Goal: Submit feedback/report problem

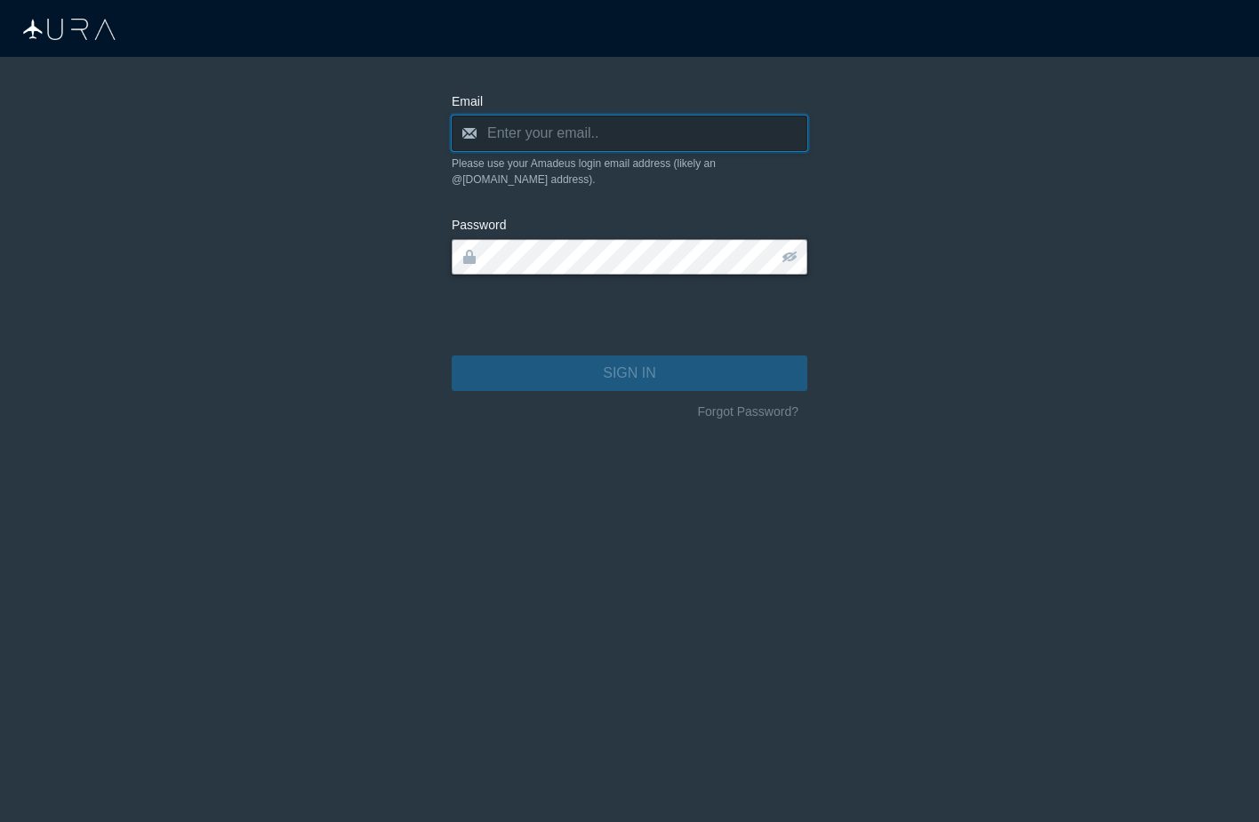
type input "[PERSON_NAME][EMAIL_ADDRESS][DOMAIN_NAME]"
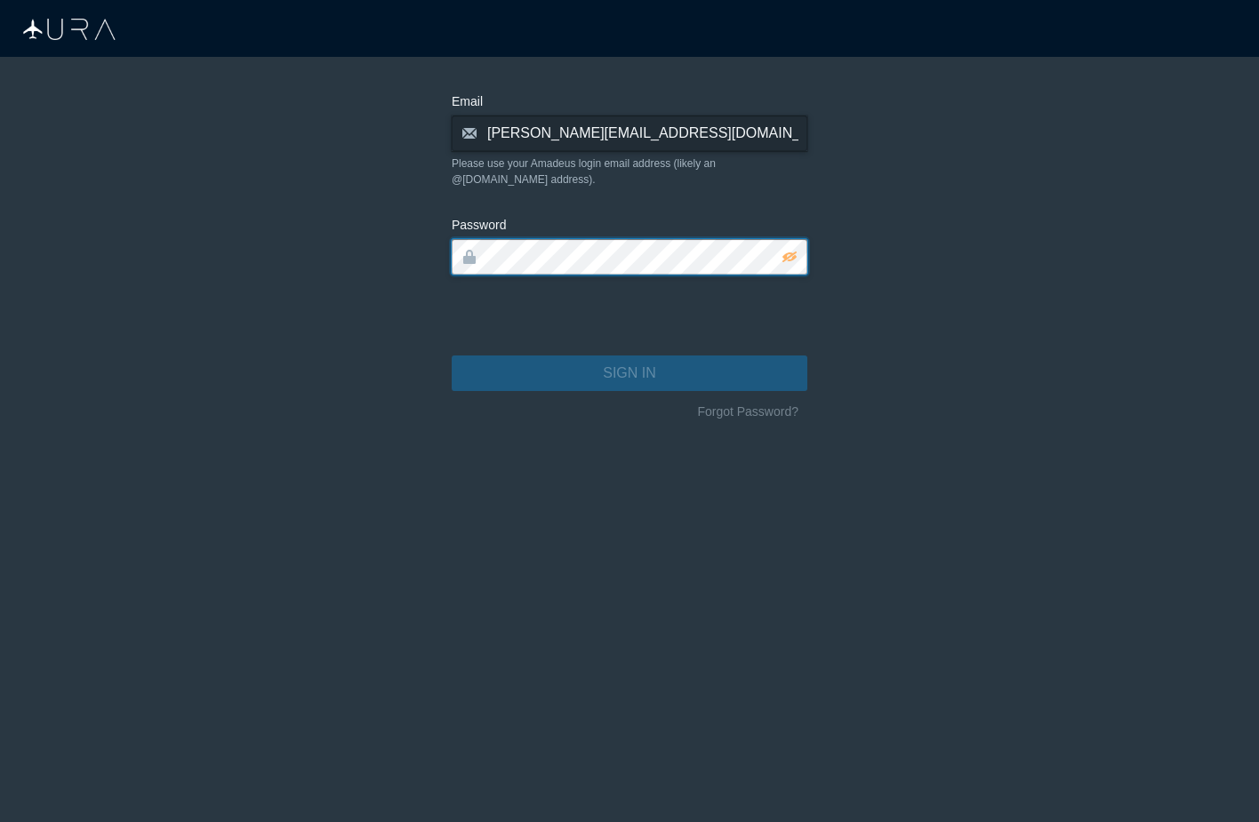
click at [629, 357] on button "SIGN IN" at bounding box center [630, 374] width 356 height 36
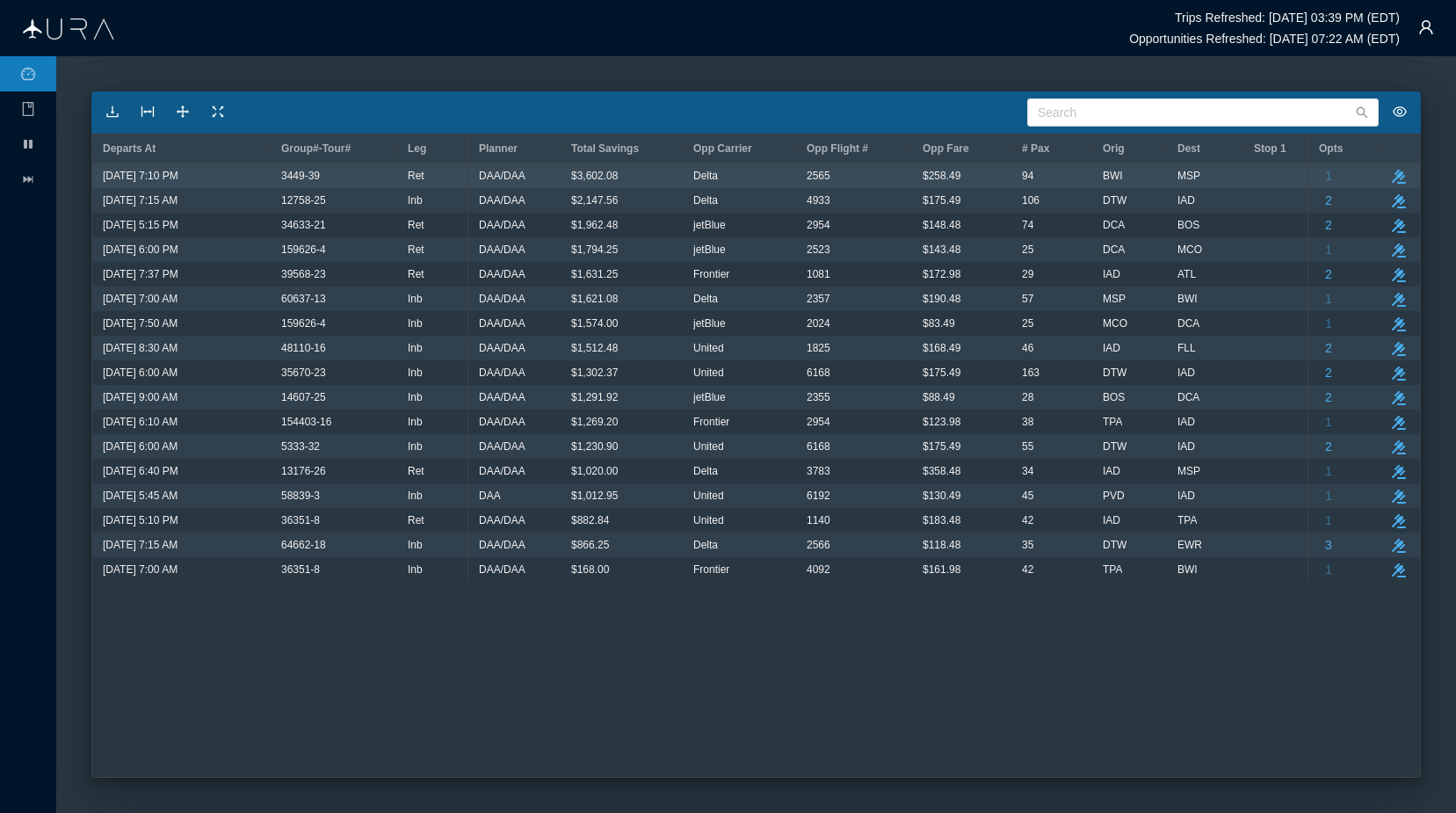
click at [1070, 178] on div "94" at bounding box center [1052, 175] width 59 height 23
click at [1243, 173] on icon "button" at bounding box center [1399, 177] width 14 height 14
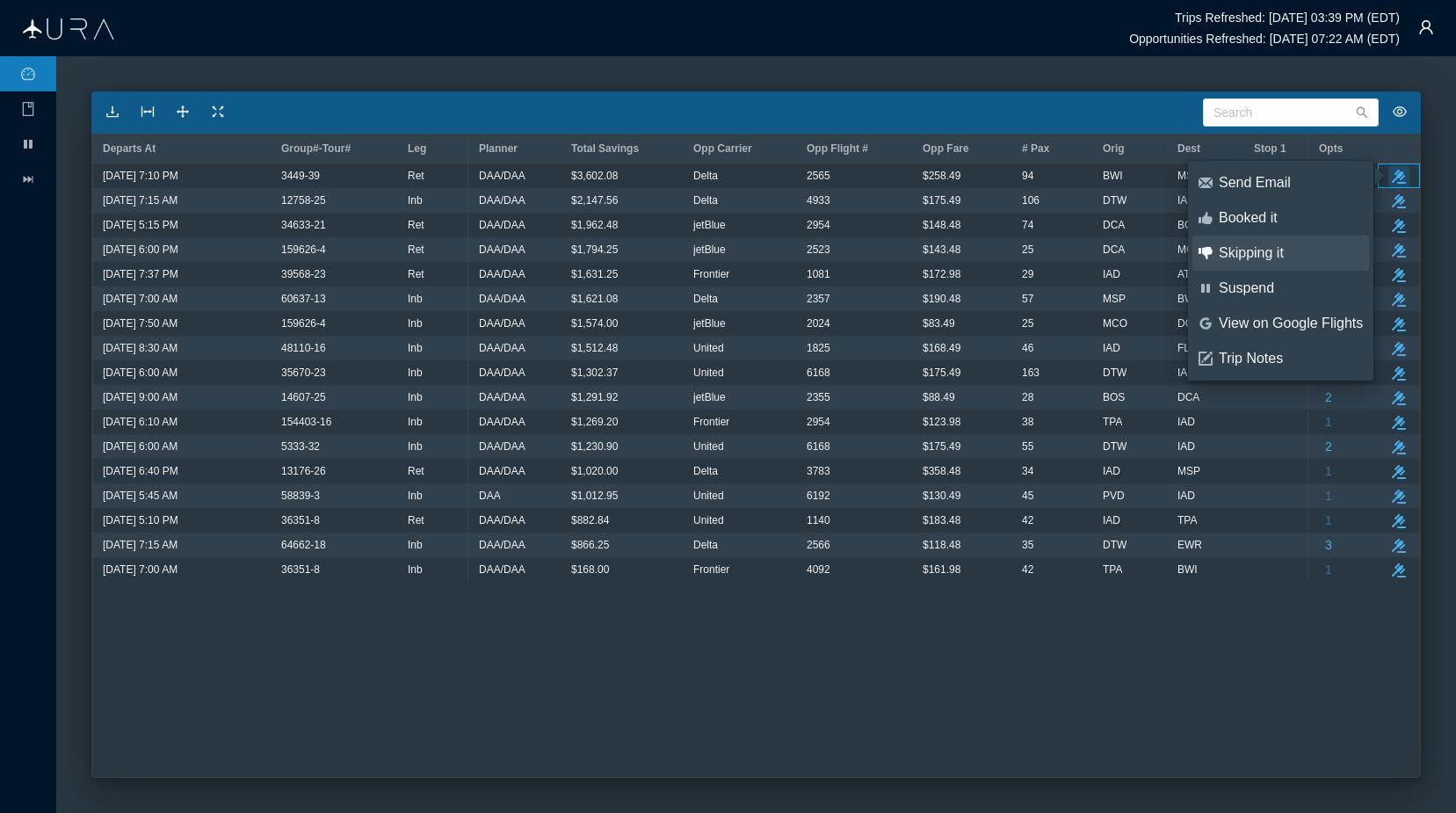
click at [1243, 247] on div "Skipping it" at bounding box center [1291, 253] width 144 height 20
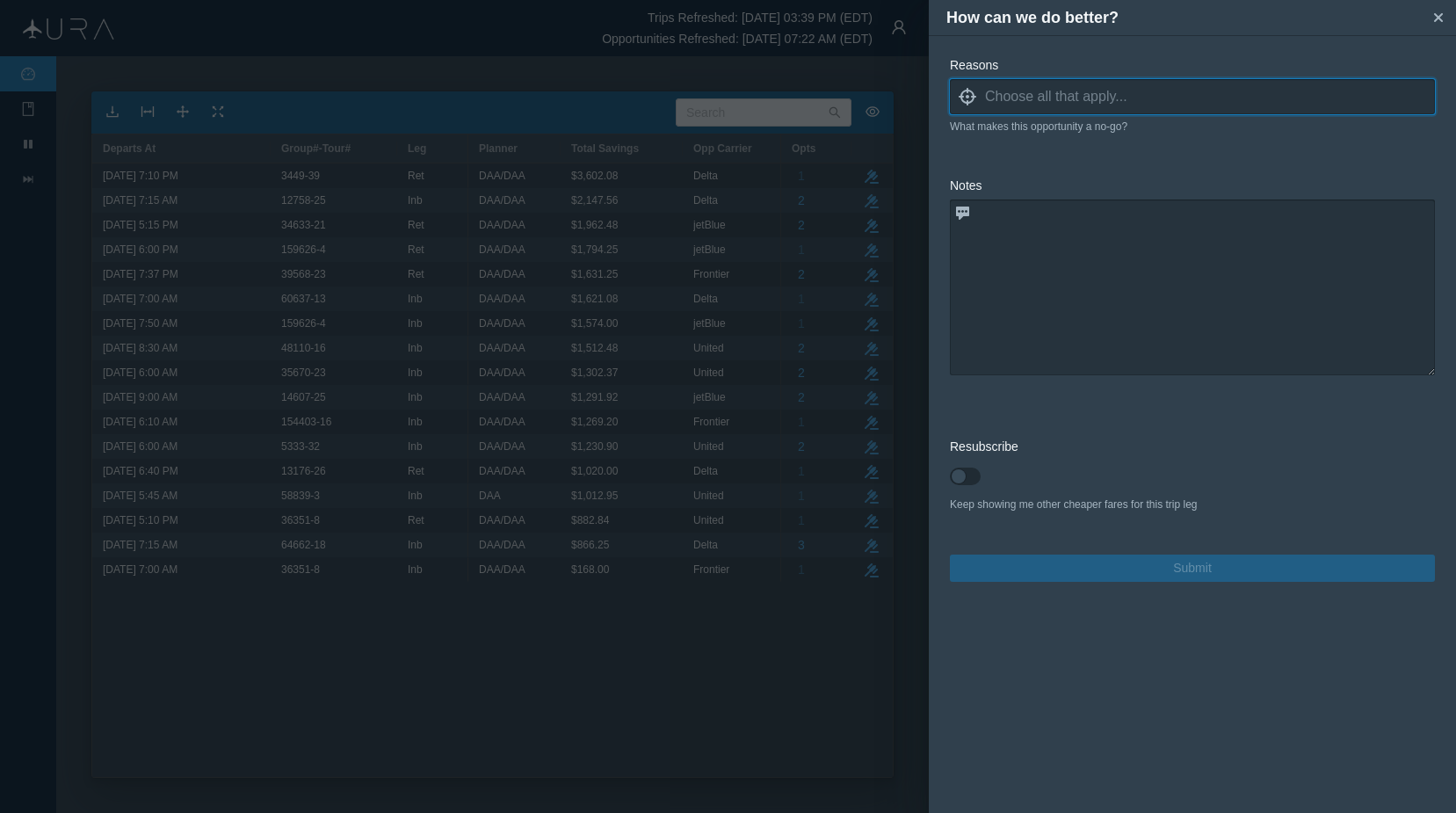
click at [1158, 105] on input at bounding box center [1209, 96] width 450 height 27
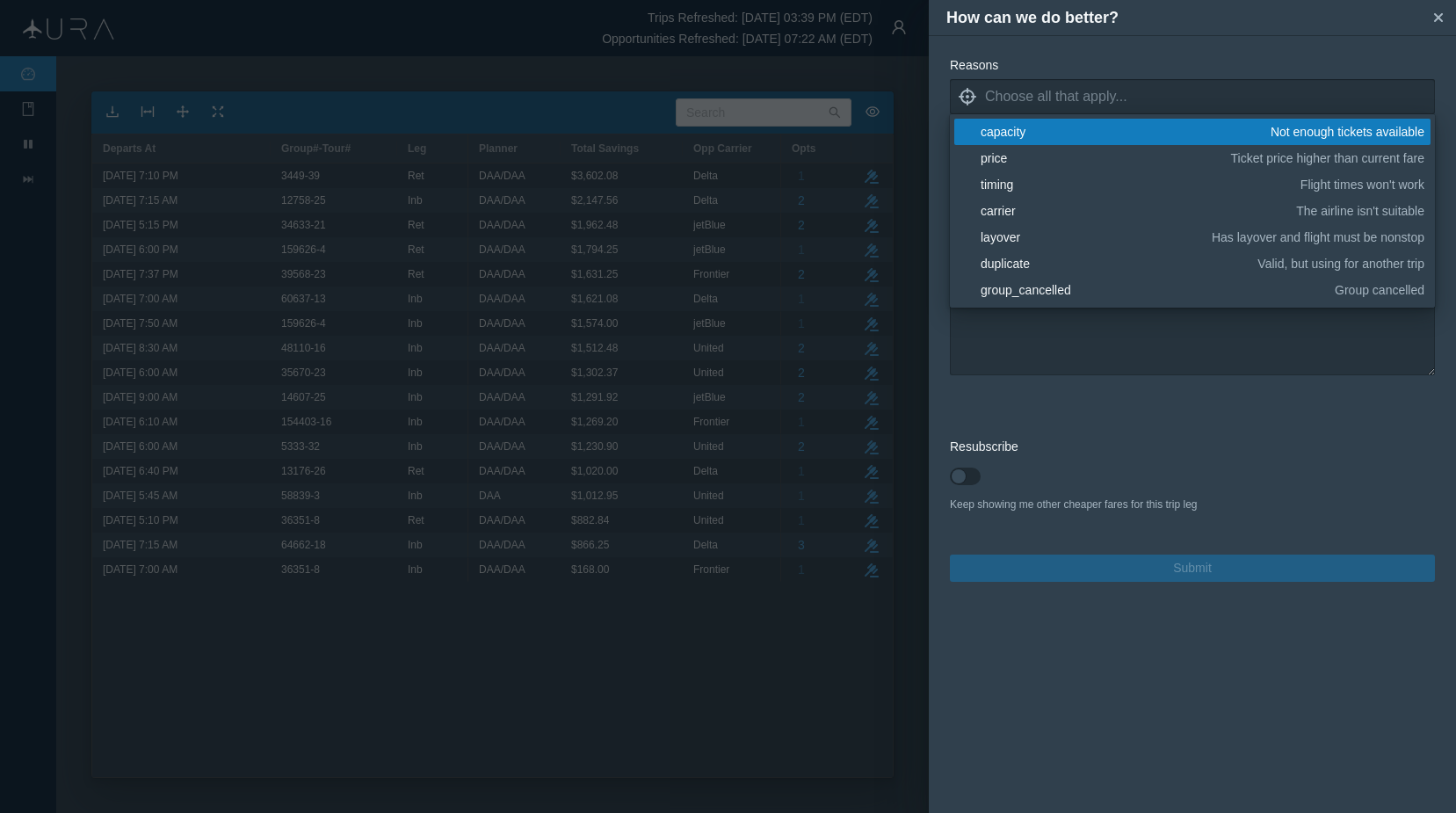
click at [1106, 128] on div "capacity" at bounding box center [1122, 132] width 284 height 18
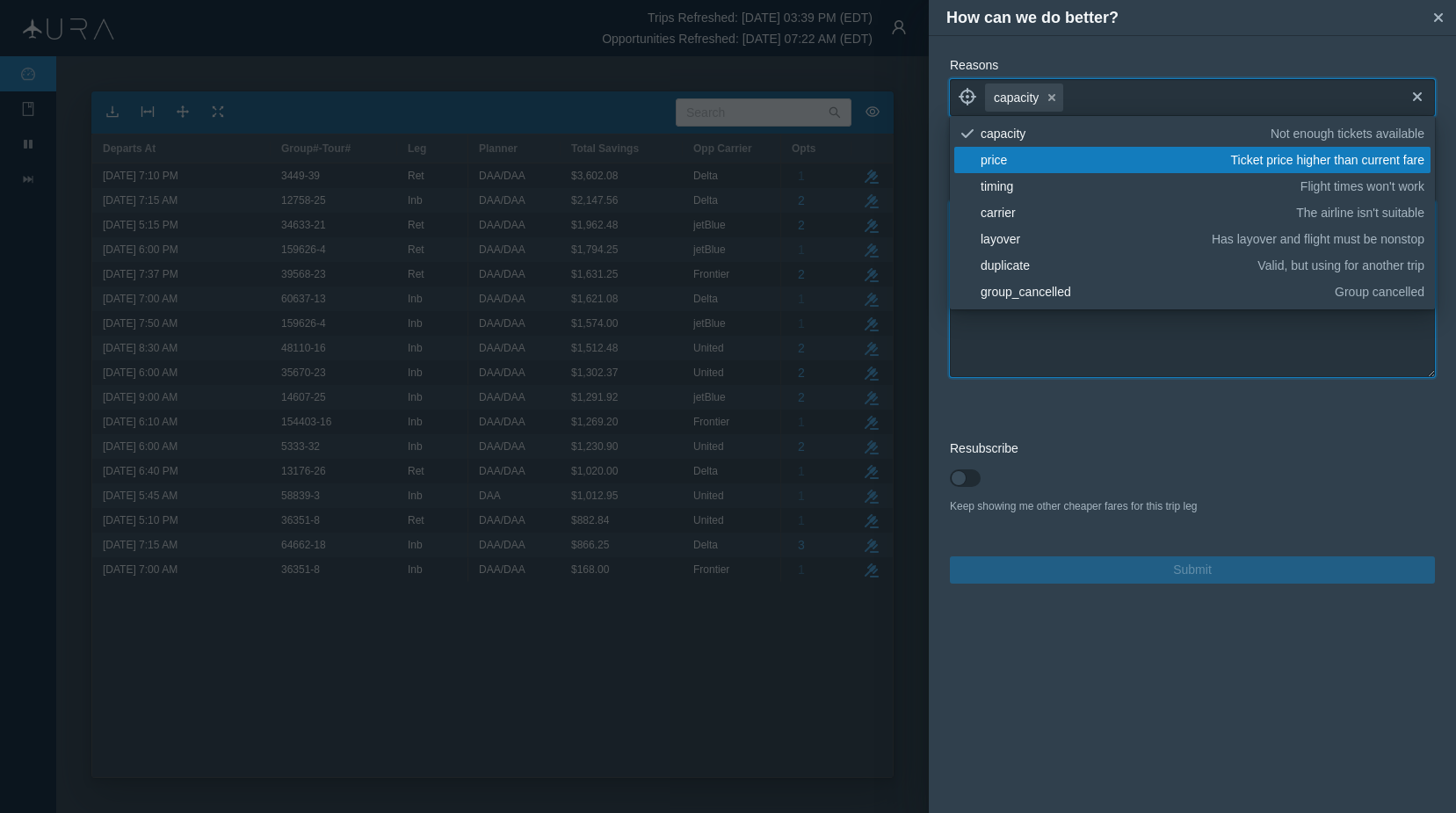
click at [1032, 354] on textarea at bounding box center [1192, 290] width 485 height 176
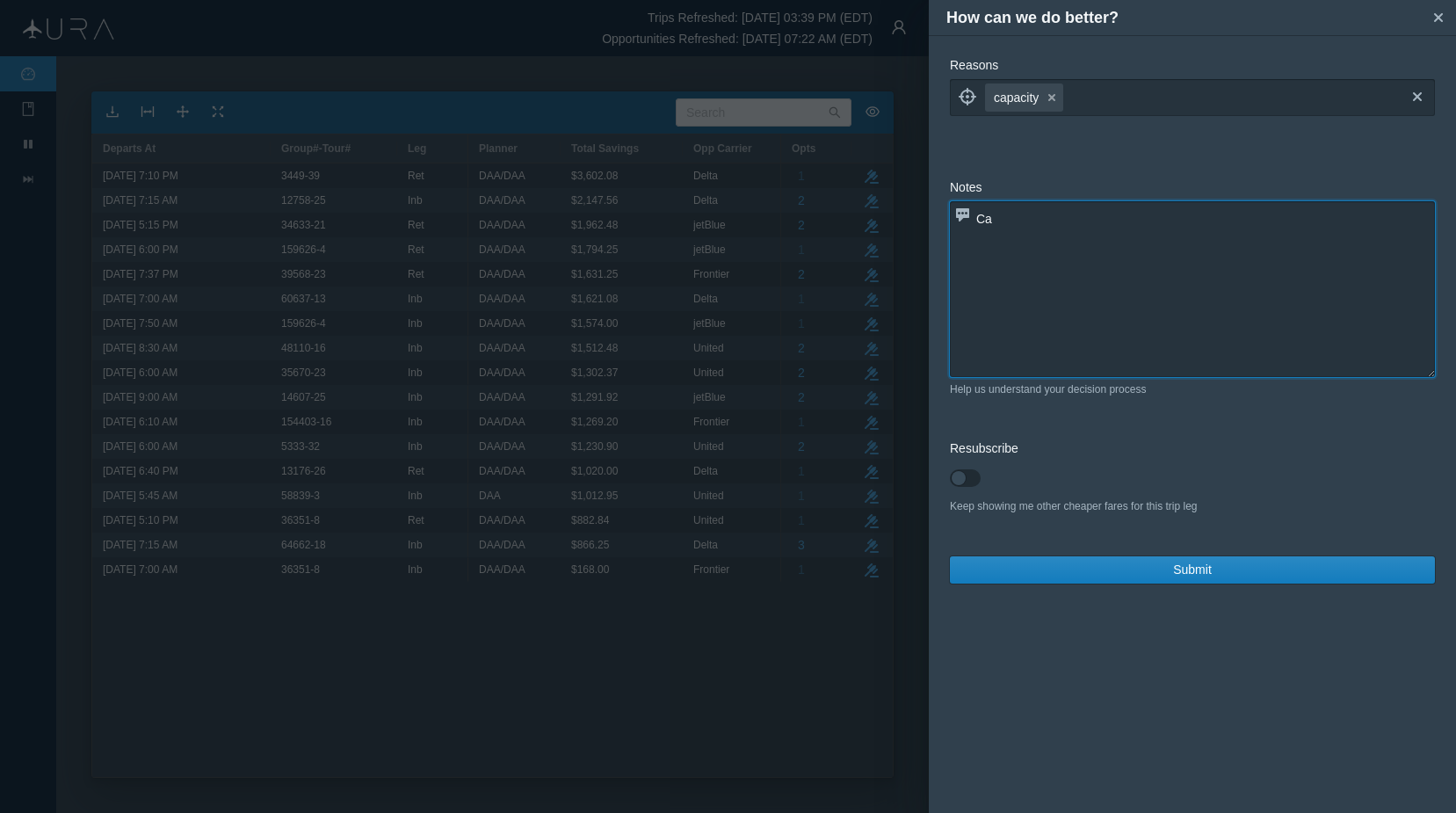
type textarea "C"
type textarea "c"
type textarea "Cannot get entire group on flight."
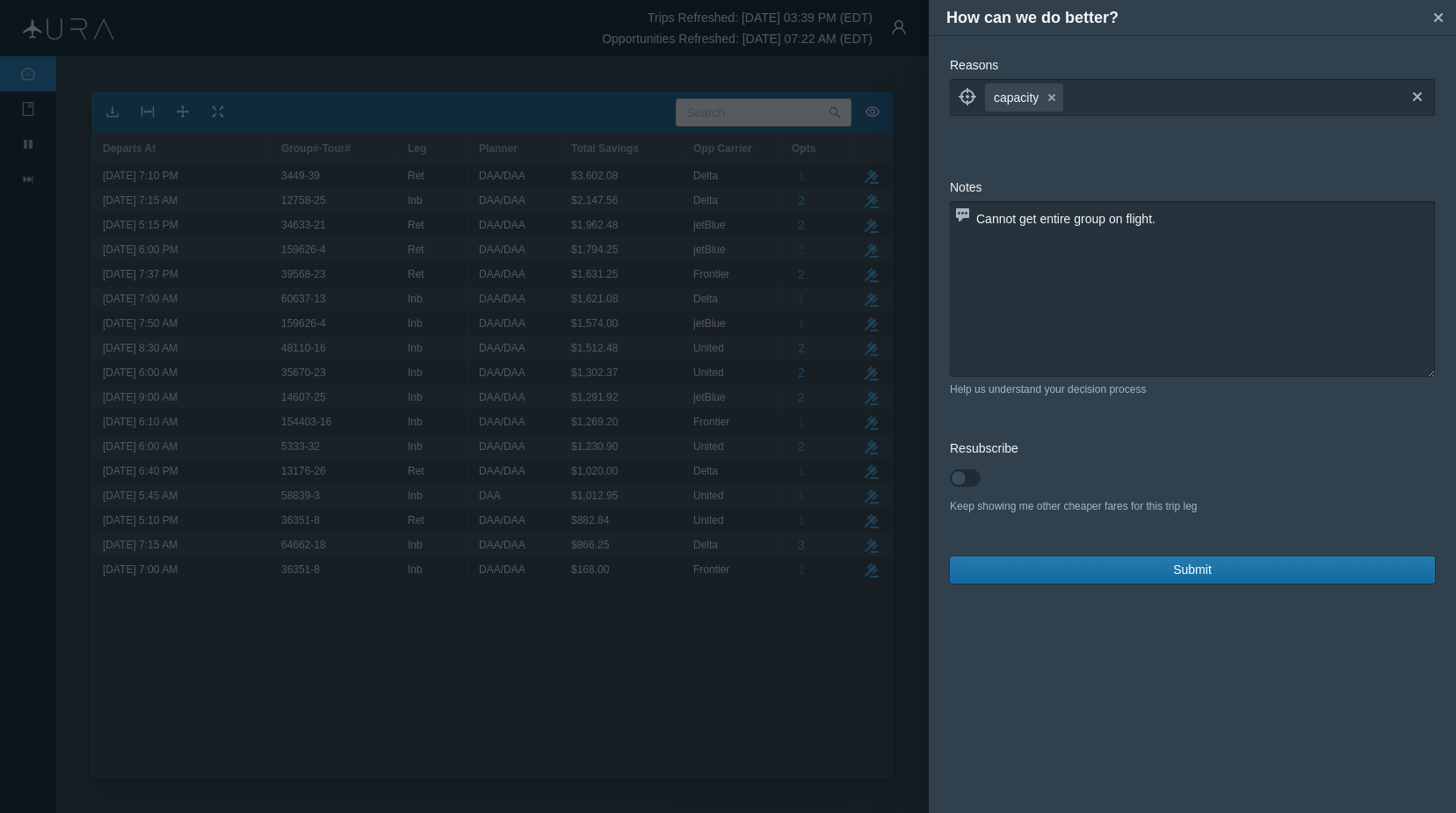
click at [1157, 573] on button "Submit" at bounding box center [1192, 571] width 485 height 28
